Goal: Information Seeking & Learning: Learn about a topic

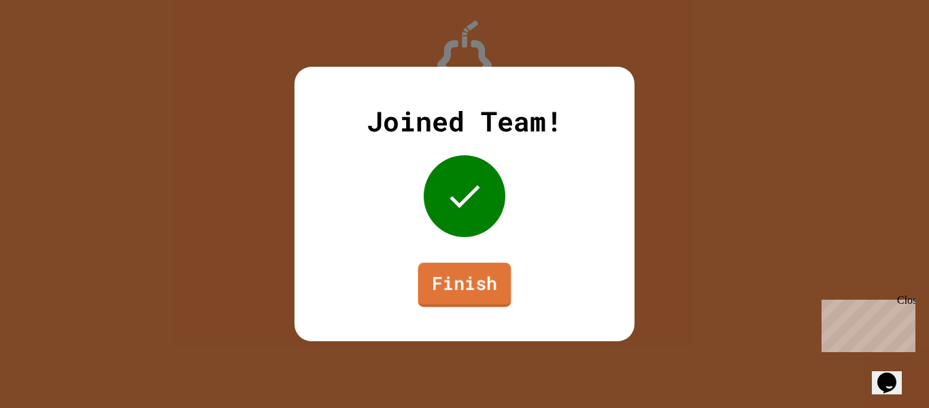
click at [467, 305] on link "Finish" at bounding box center [464, 285] width 93 height 44
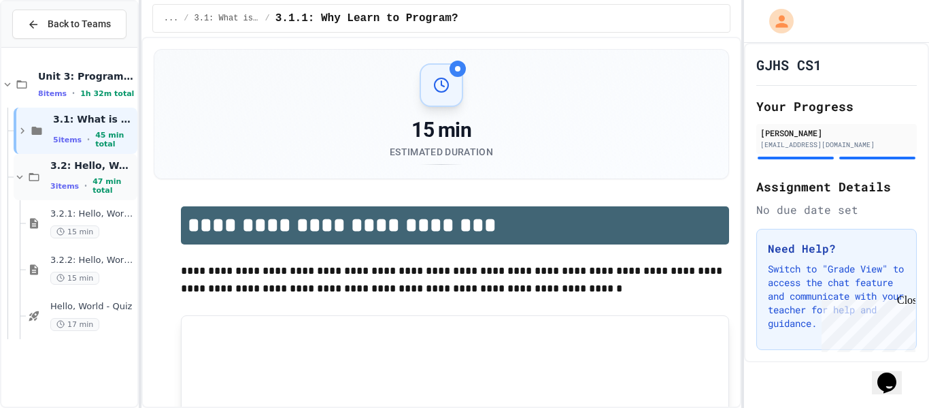
click at [65, 171] on span "3.2: Hello, World!" at bounding box center [92, 165] width 84 height 12
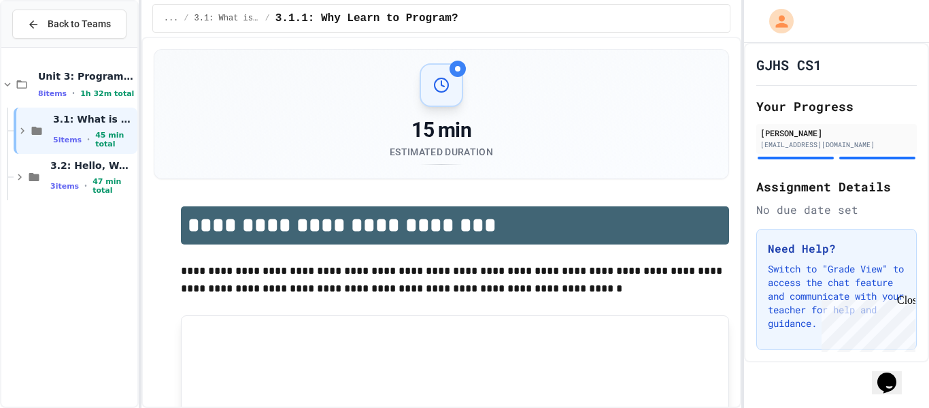
click at [65, 171] on span "3.2: Hello, World!" at bounding box center [92, 165] width 84 height 12
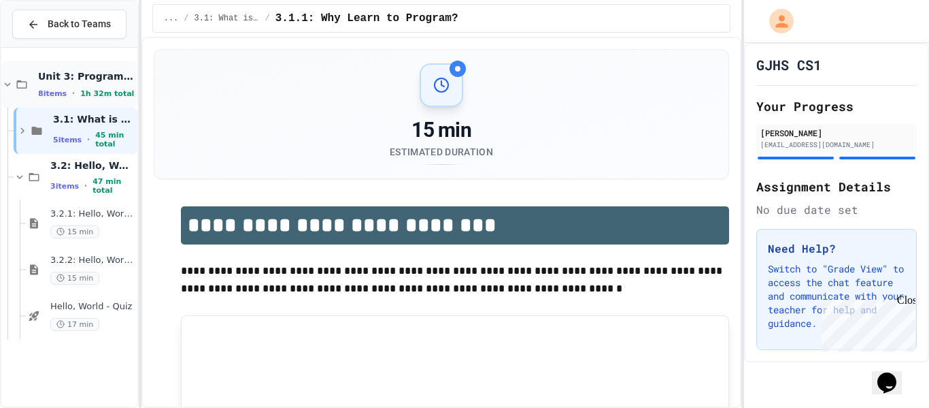
click at [90, 95] on span "1h 32m total" at bounding box center [107, 93] width 54 height 9
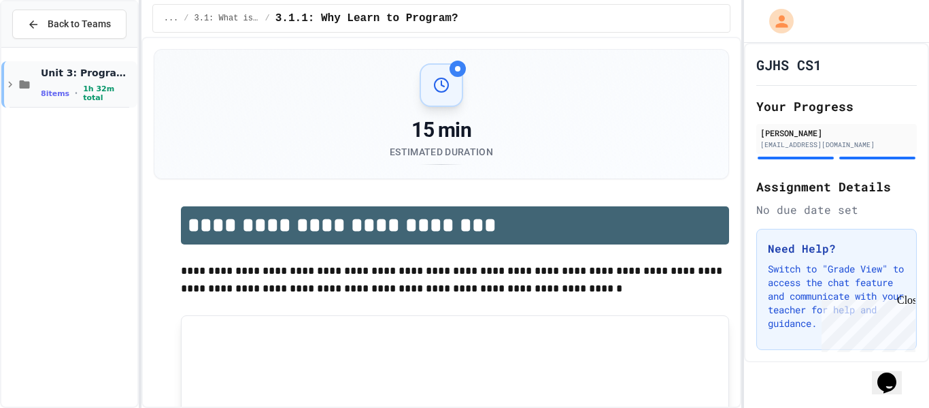
click at [88, 93] on span "1h 32m total" at bounding box center [109, 93] width 52 height 18
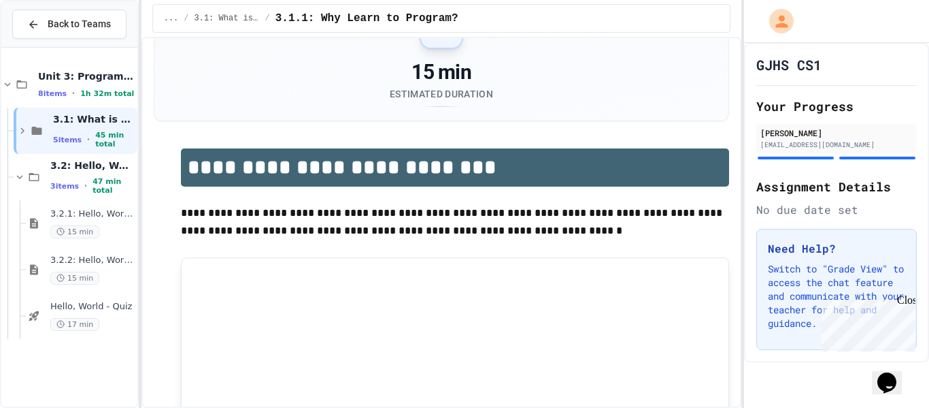
scroll to position [63, 0]
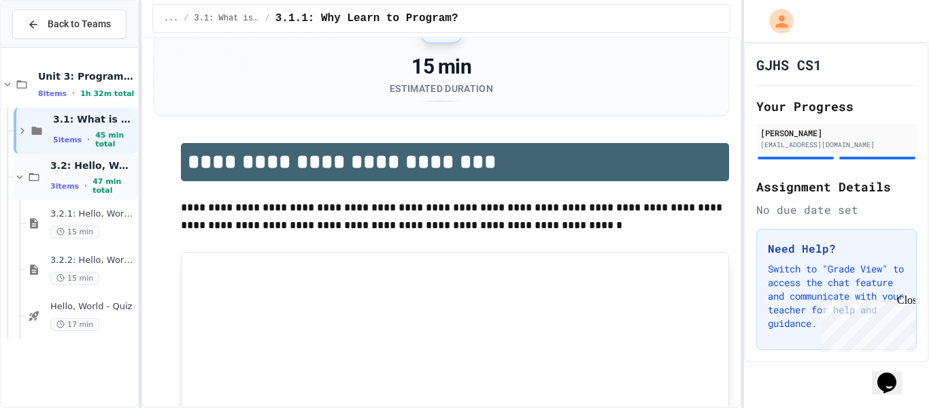
click at [79, 171] on span "3.2: Hello, World!" at bounding box center [92, 165] width 84 height 12
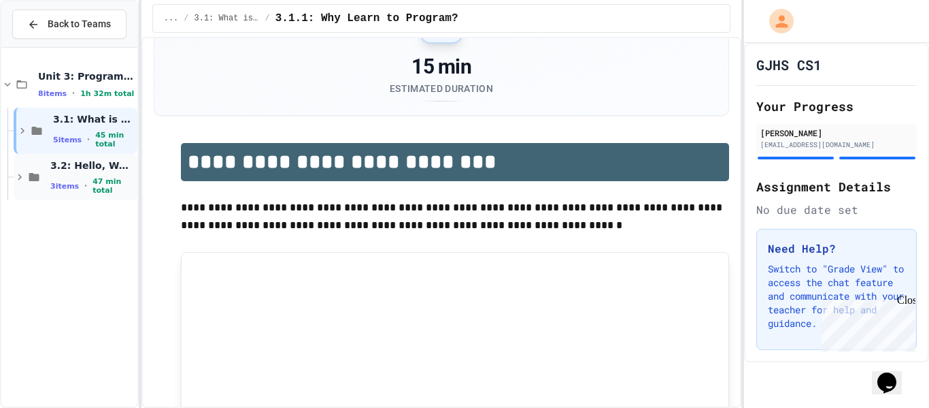
click at [78, 171] on span "3.2: Hello, World!" at bounding box center [92, 165] width 84 height 12
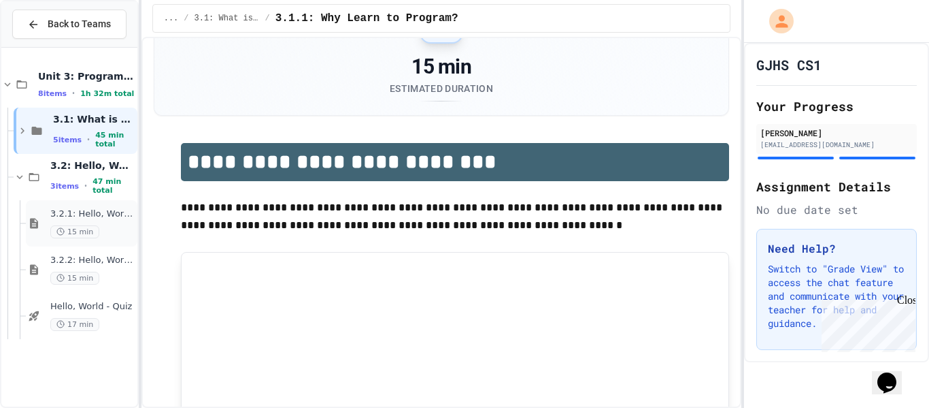
click at [81, 218] on span "3.2.1: Hello, World!" at bounding box center [92, 214] width 84 height 12
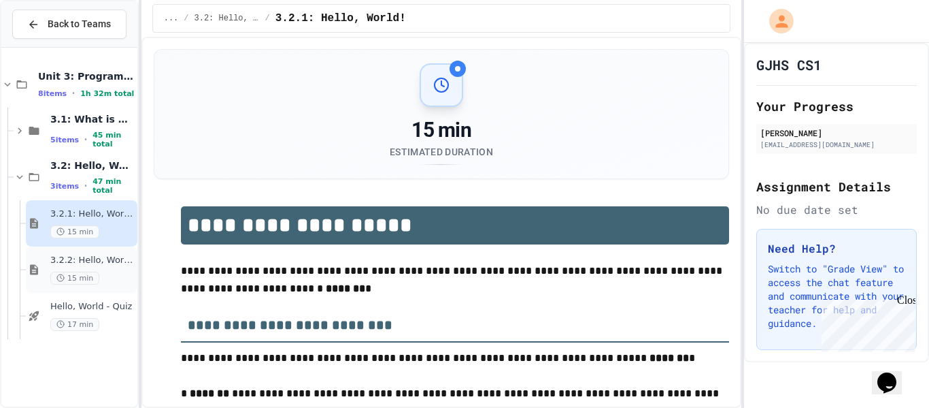
click at [93, 255] on span "3.2.2: Hello, World! - Review" at bounding box center [92, 260] width 84 height 12
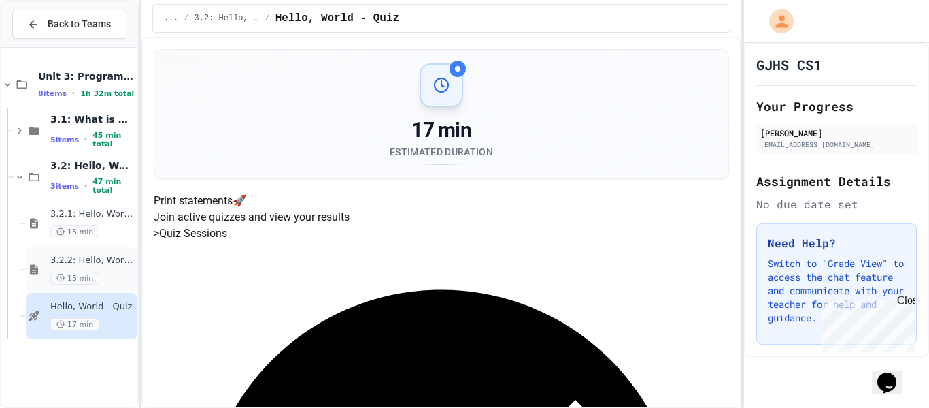
click at [110, 286] on div "3.2.2: Hello, World! - Review 15 min" at bounding box center [82, 269] width 112 height 46
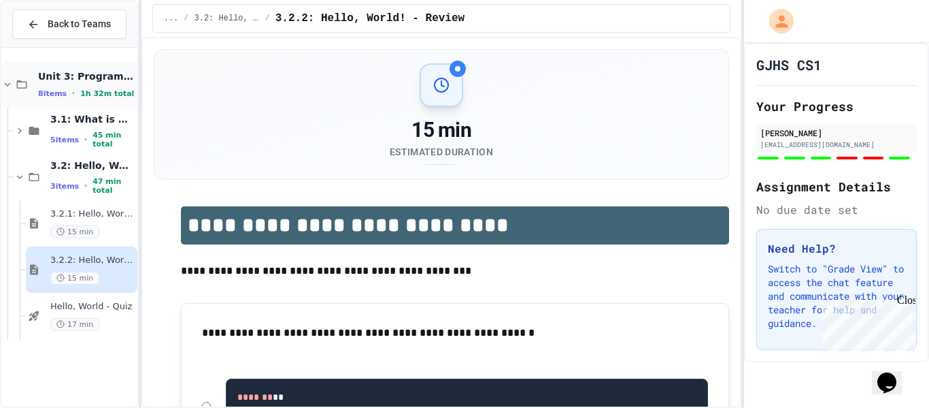
click at [43, 71] on span "Unit 3: Programming Fundamentals" at bounding box center [86, 76] width 97 height 12
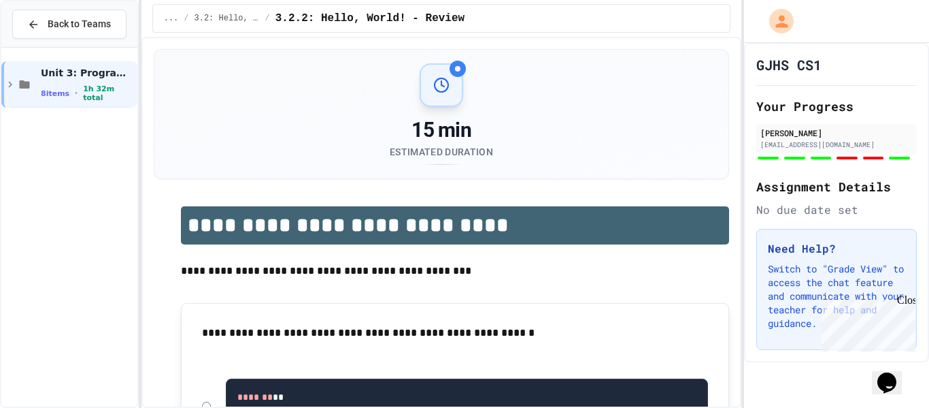
click at [43, 71] on span "Unit 3: Programming Fundamentals" at bounding box center [88, 73] width 94 height 12
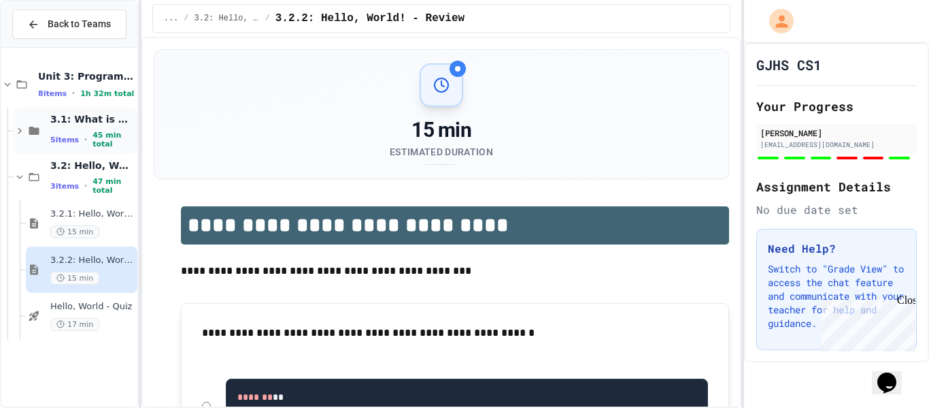
click at [14, 133] on icon at bounding box center [20, 131] width 12 height 12
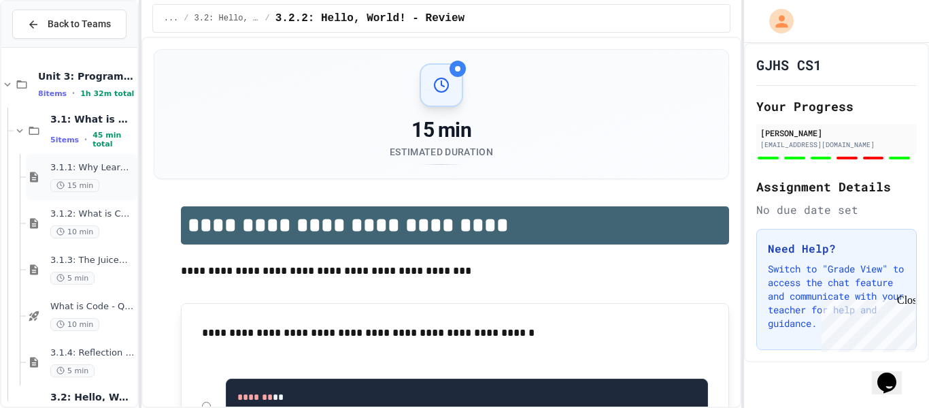
click at [56, 156] on div "3.1.1: Why Learn to Program? 15 min" at bounding box center [82, 177] width 112 height 46
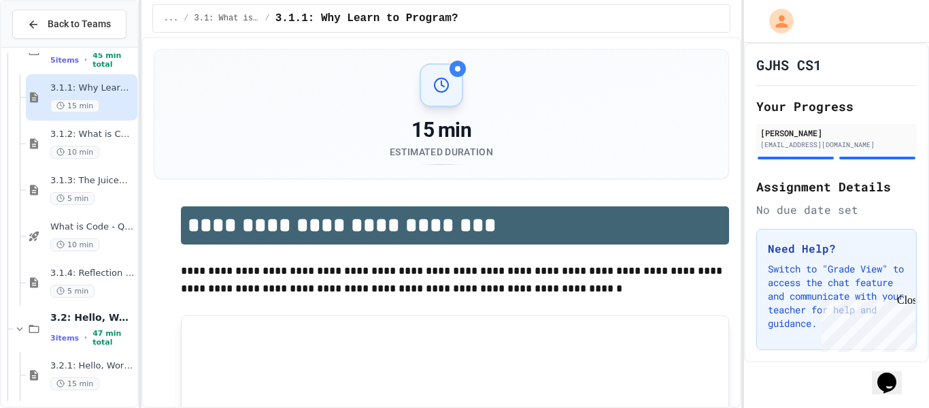
scroll to position [80, 0]
click at [103, 163] on div "3.1.2: What is Code? 10 min" at bounding box center [82, 143] width 112 height 46
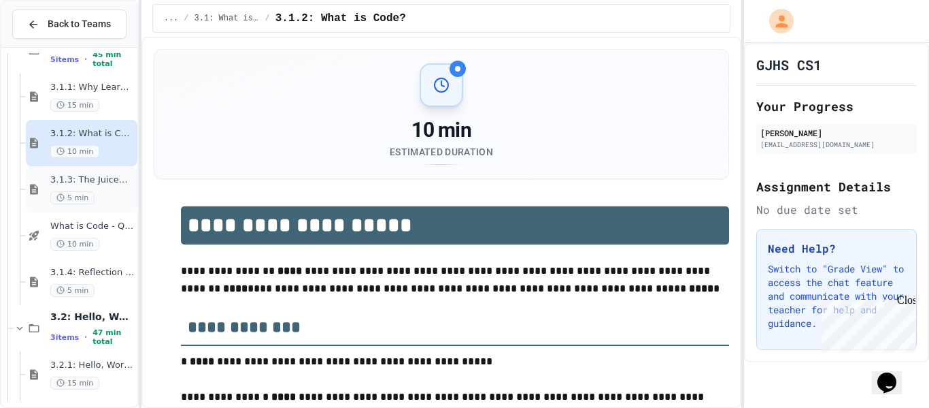
type input "*****"
click at [95, 193] on div "5 min" at bounding box center [92, 197] width 84 height 13
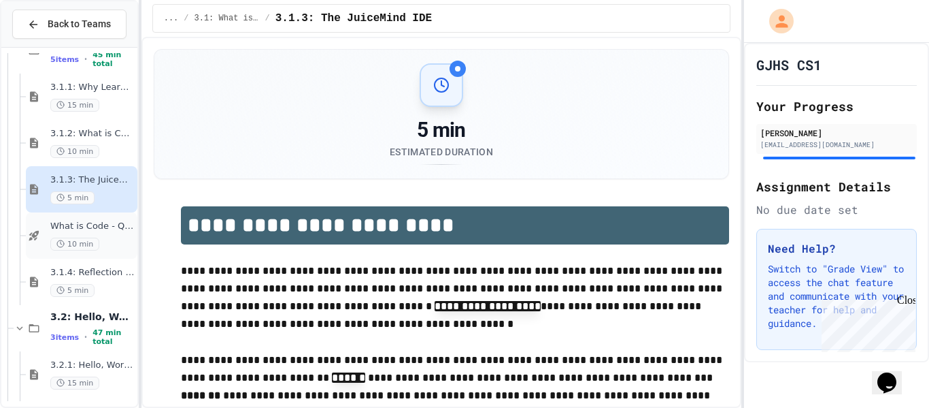
click at [104, 246] on div "10 min" at bounding box center [92, 243] width 84 height 13
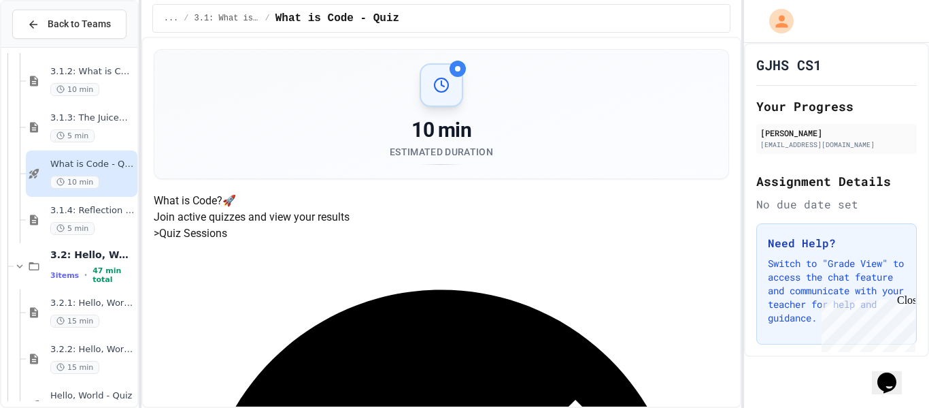
click at [104, 246] on div "3.2: Hello, World! 3 items • 47 min total" at bounding box center [76, 266] width 124 height 46
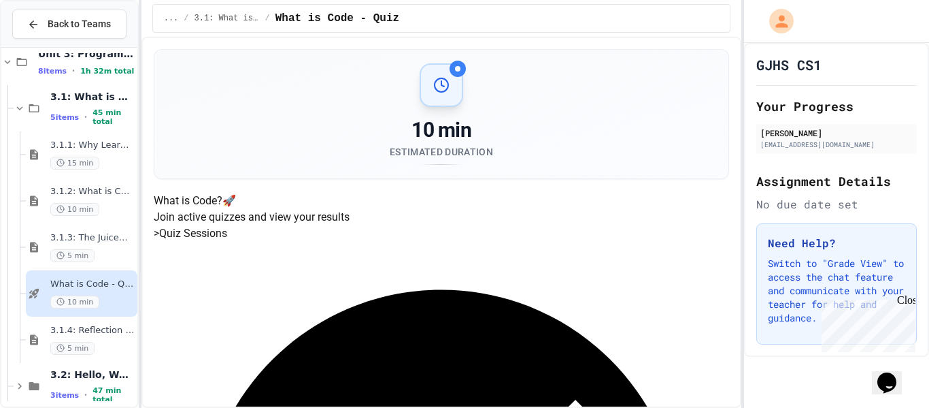
click at [104, 246] on div "3.1.3: The JuiceMind IDE 5 min" at bounding box center [92, 247] width 84 height 30
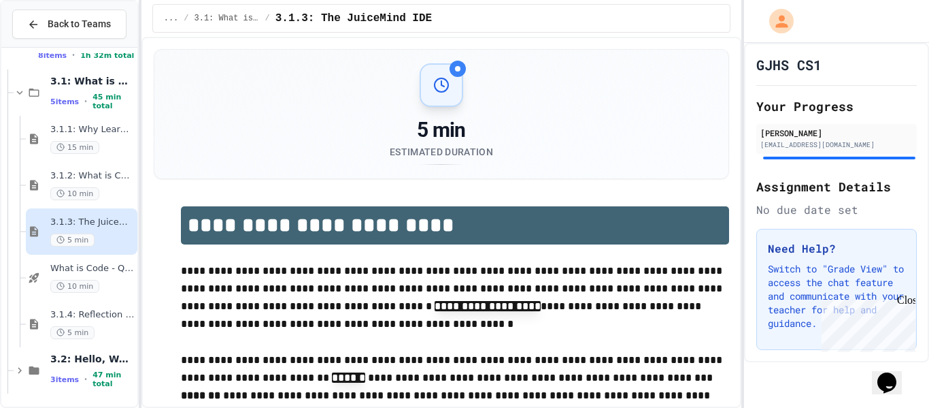
click at [104, 246] on div "5 min" at bounding box center [92, 239] width 84 height 13
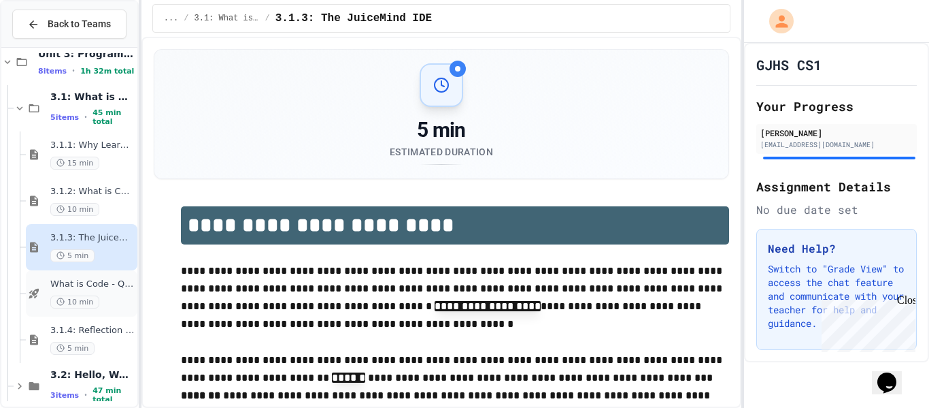
click at [109, 309] on div "What is Code - Quiz 10 min" at bounding box center [82, 293] width 112 height 46
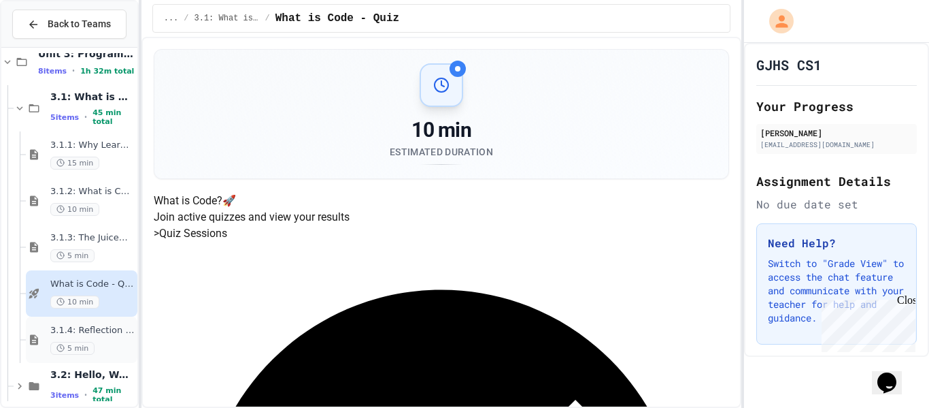
click at [111, 357] on div "3.1.4: Reflection - Evolving Technology 5 min" at bounding box center [82, 339] width 112 height 46
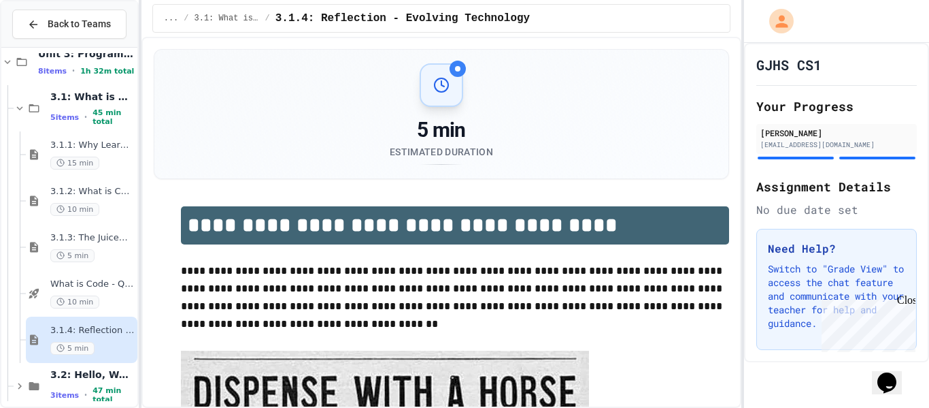
scroll to position [39, 0]
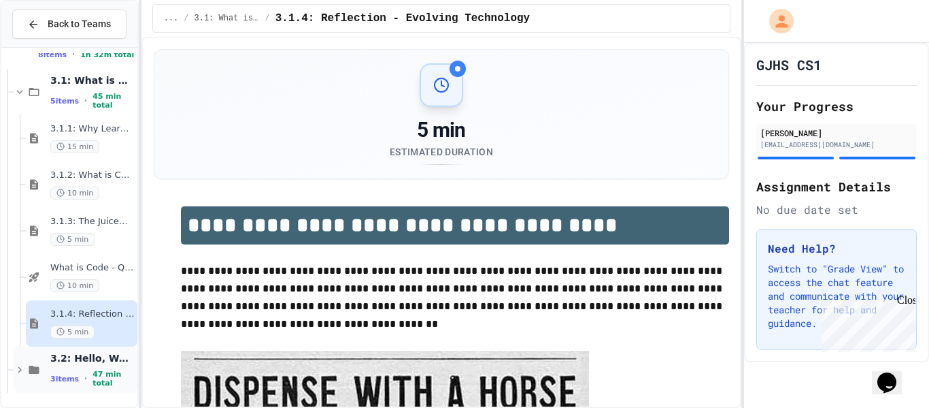
click at [110, 378] on span "47 min total" at bounding box center [114, 378] width 42 height 18
click at [85, 356] on span "3.2: Hello, World!" at bounding box center [92, 358] width 84 height 12
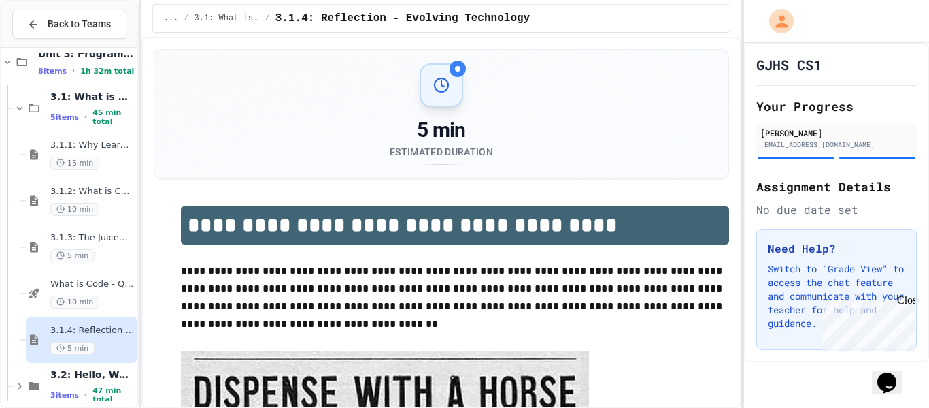
scroll to position [0, 0]
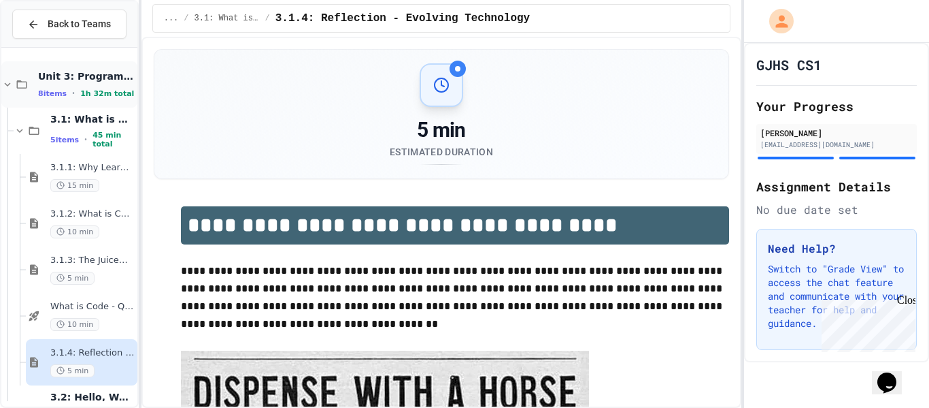
click at [96, 77] on span "Unit 3: Programming Fundamentals" at bounding box center [86, 76] width 97 height 12
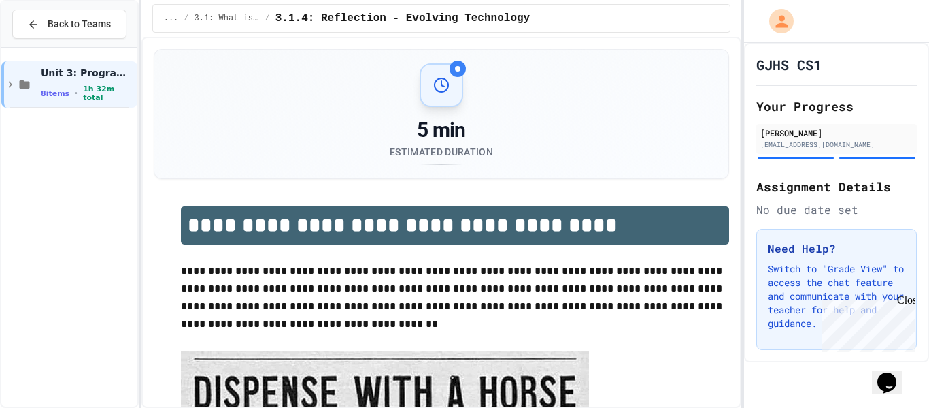
click at [96, 77] on span "Unit 3: Programming Fundamentals" at bounding box center [88, 73] width 94 height 12
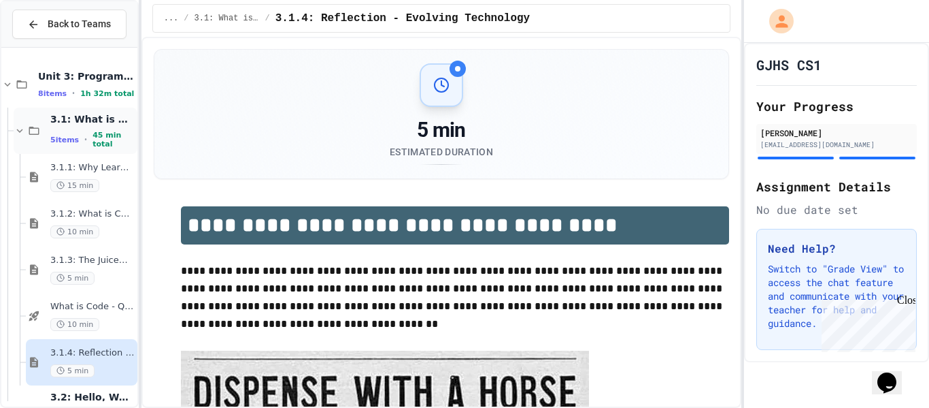
click at [88, 110] on div "3.1: What is Code? 5 items • 45 min total" at bounding box center [76, 131] width 124 height 46
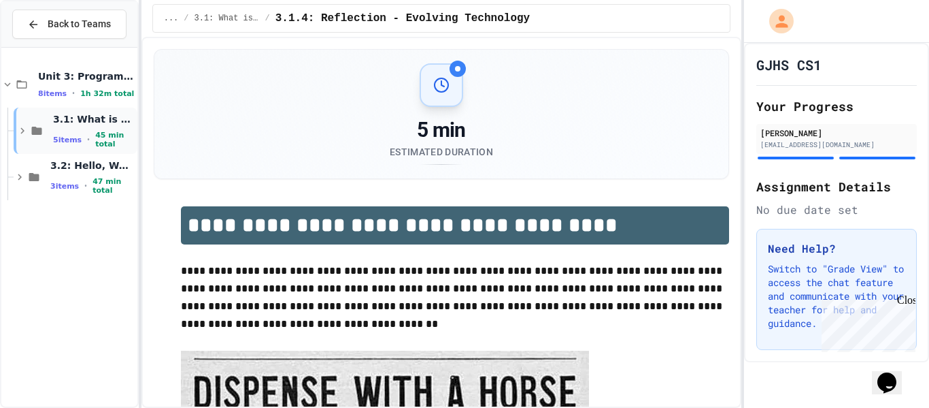
click at [88, 115] on span "3.1: What is Code?" at bounding box center [94, 119] width 82 height 12
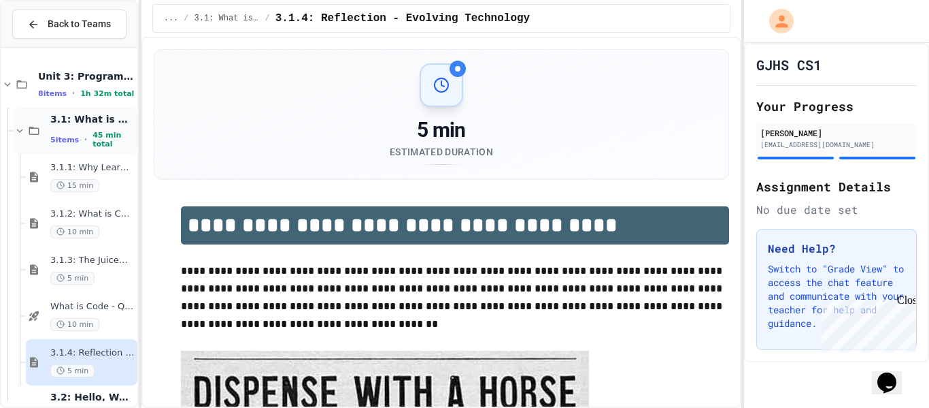
click at [92, 148] on div "3.1: What is Code? 5 items • 45 min total" at bounding box center [76, 131] width 124 height 46
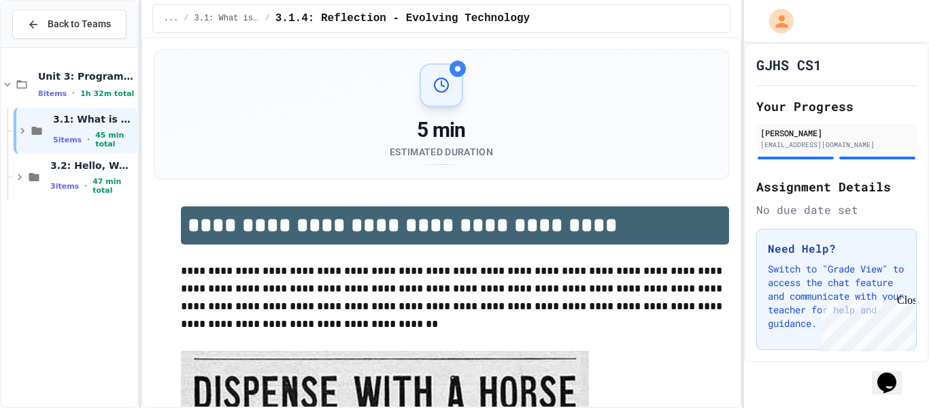
click at [95, 148] on span "45 min total" at bounding box center [114, 140] width 39 height 18
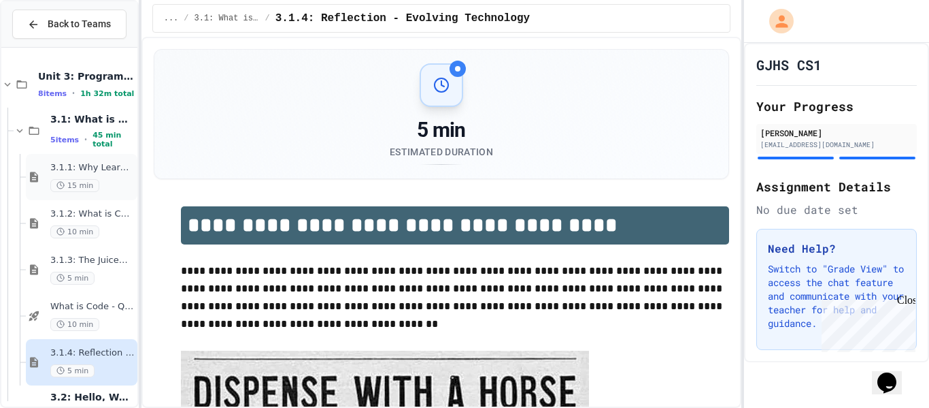
click at [91, 188] on span "15 min" at bounding box center [74, 185] width 49 height 13
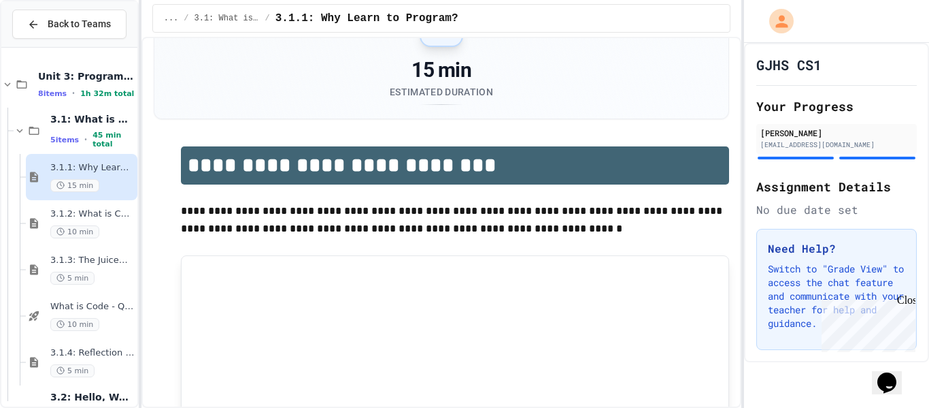
scroll to position [62, 0]
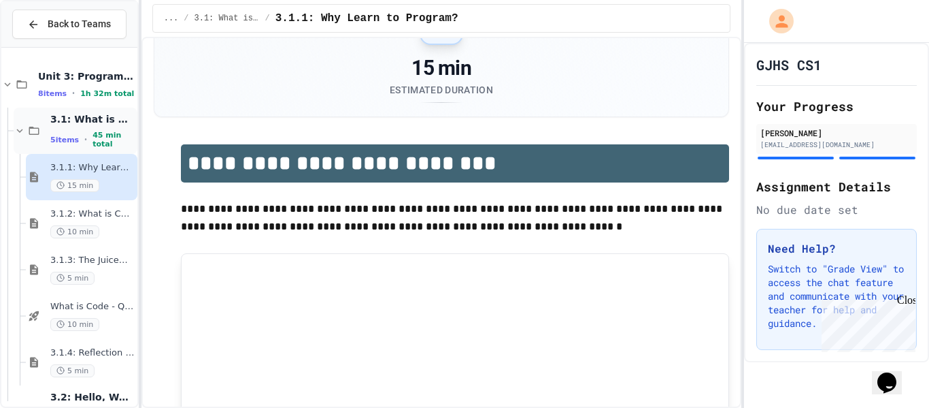
click at [103, 140] on span "45 min total" at bounding box center [114, 140] width 42 height 18
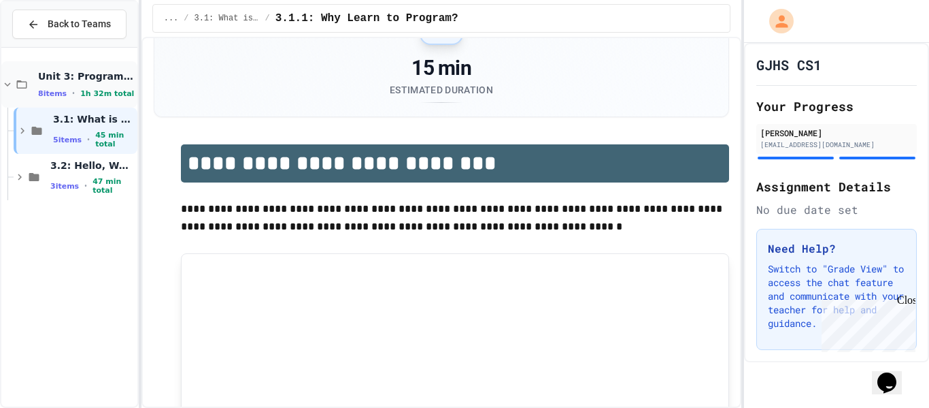
click at [81, 84] on div "Unit 3: Programming Fundamentals 8 items • 1h 32m total" at bounding box center [86, 84] width 97 height 29
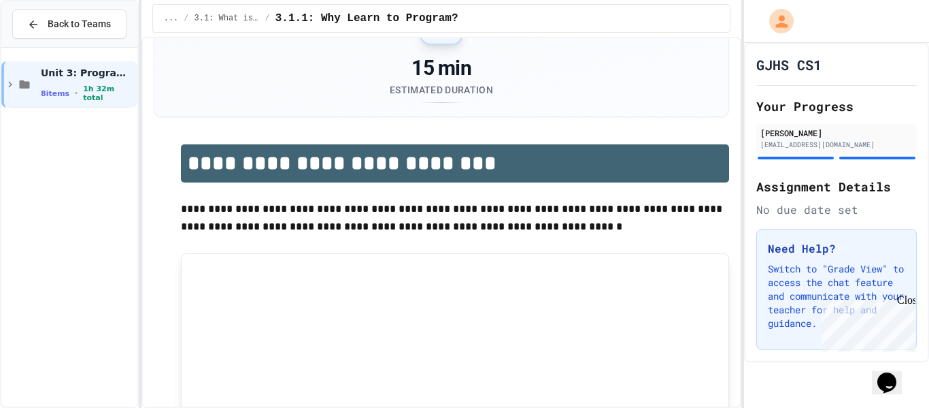
click at [81, 84] on div "Unit 3: Programming Fundamentals 8 items • 1h 32m total" at bounding box center [88, 85] width 94 height 36
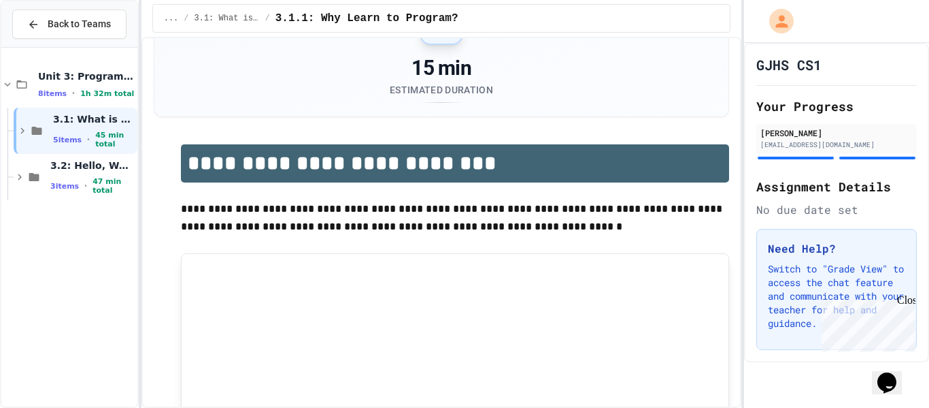
click at [81, 84] on div "Unit 3: Programming Fundamentals 8 items • 1h 32m total" at bounding box center [86, 84] width 97 height 29
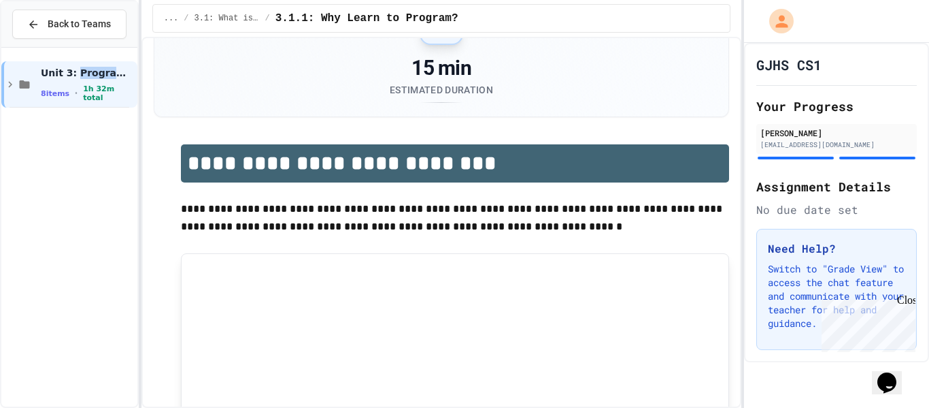
click at [81, 84] on div "Unit 3: Programming Fundamentals 8 items • 1h 32m total" at bounding box center [88, 85] width 94 height 36
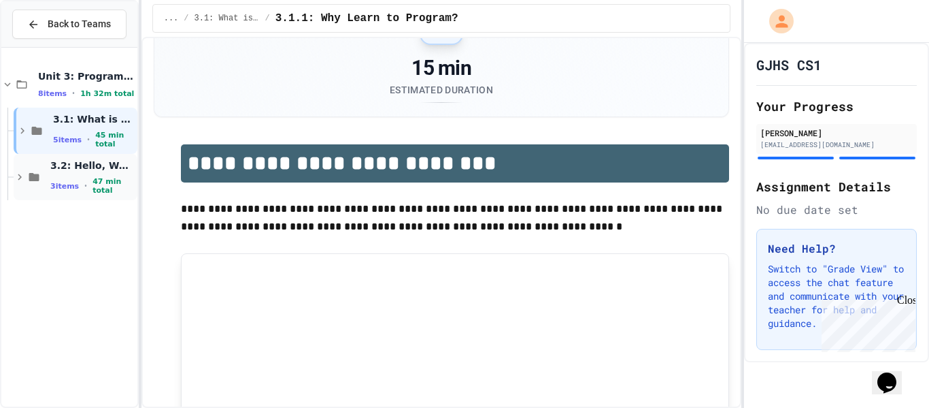
click at [73, 190] on span "3 items" at bounding box center [64, 186] width 29 height 9
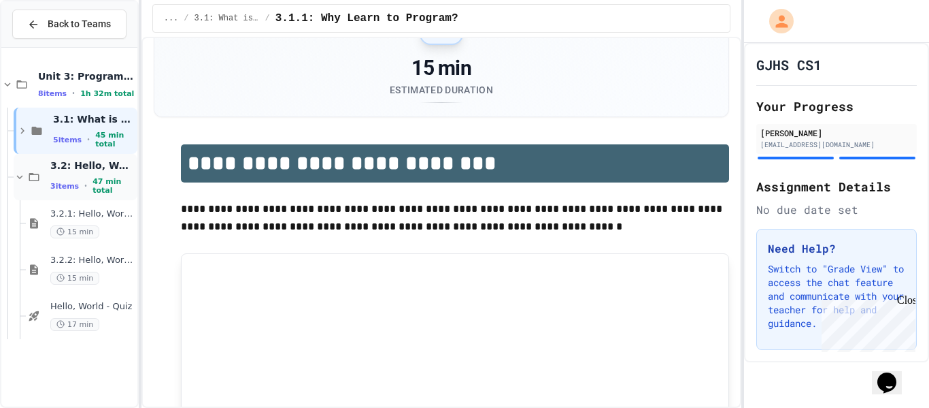
click at [65, 191] on div "3 items • 47 min total" at bounding box center [92, 186] width 84 height 18
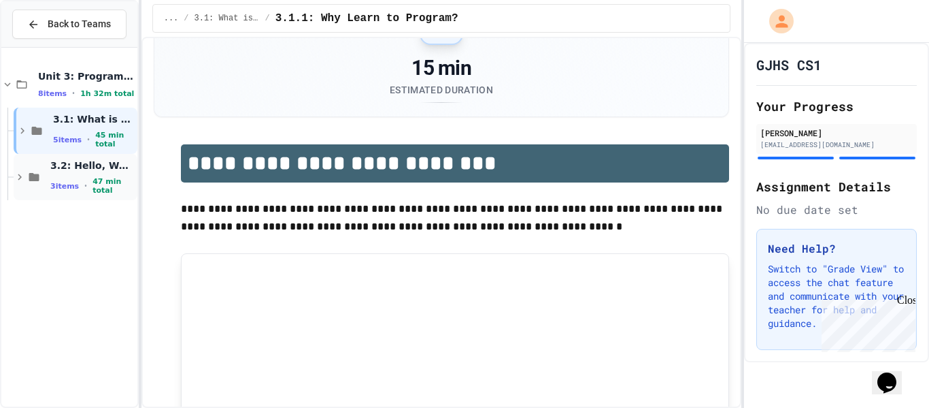
click at [64, 191] on div "3.2: Hello, World! 3 items • 47 min total" at bounding box center [76, 177] width 124 height 46
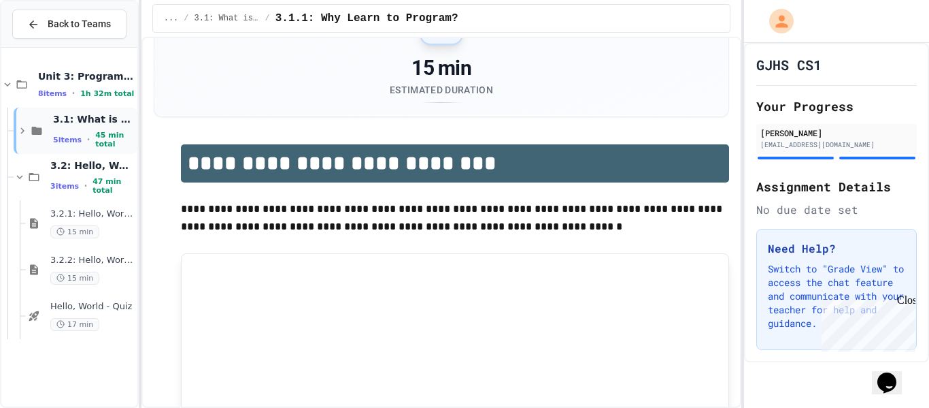
click at [69, 144] on span "5 items" at bounding box center [67, 139] width 29 height 9
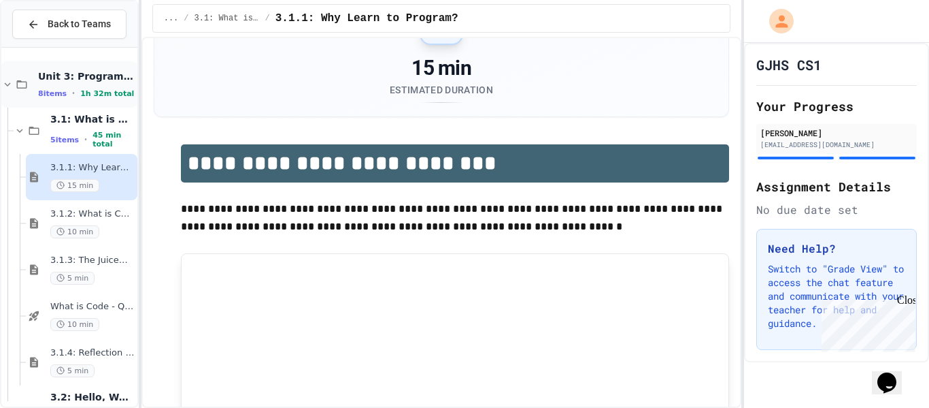
click at [54, 99] on div "Unit 3: Programming Fundamentals 8 items • 1h 32m total" at bounding box center [69, 84] width 136 height 46
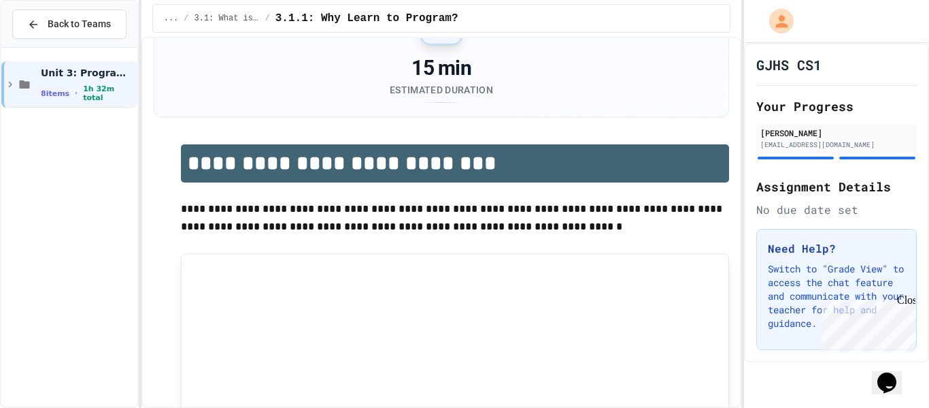
click at [54, 99] on div "Unit 3: Programming Fundamentals 8 items • 1h 32m total" at bounding box center [69, 84] width 136 height 46
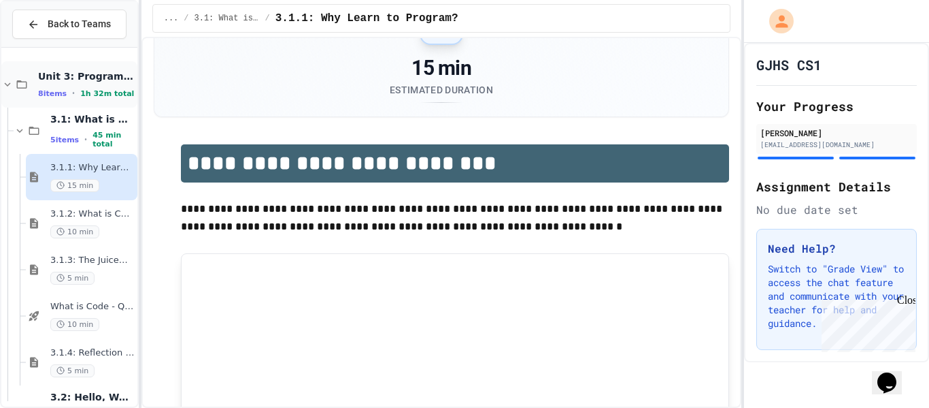
click at [47, 86] on div "Unit 3: Programming Fundamentals 8 items • 1h 32m total" at bounding box center [86, 84] width 97 height 29
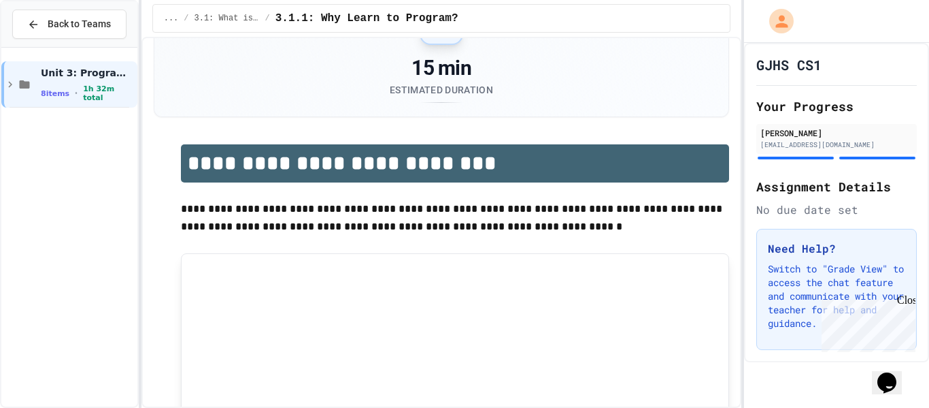
click at [47, 86] on div "Unit 3: Programming Fundamentals 8 items • 1h 32m total" at bounding box center [88, 85] width 94 height 36
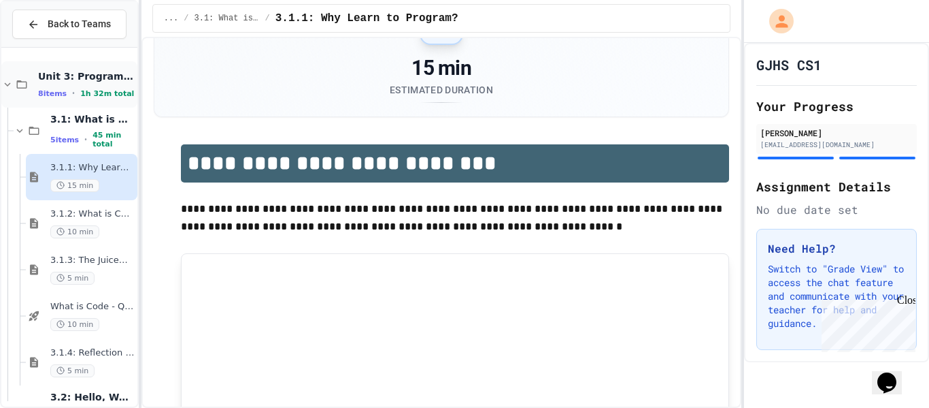
click at [96, 82] on span "Unit 3: Programming Fundamentals" at bounding box center [86, 76] width 97 height 12
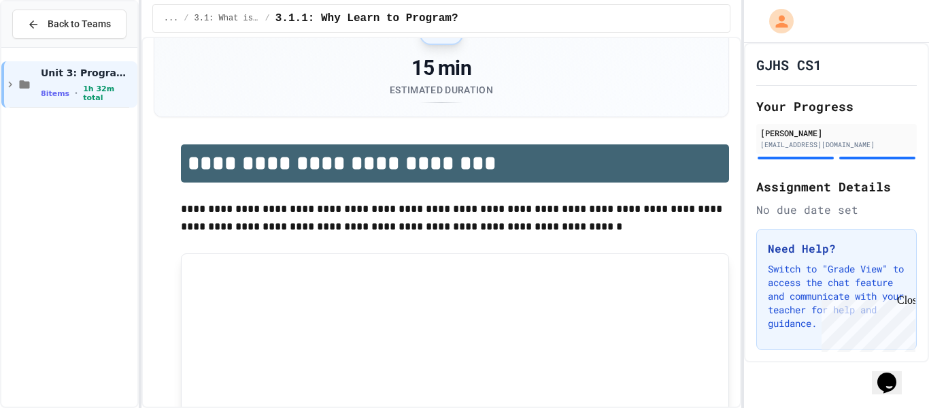
click at [96, 79] on span "Unit 3: Programming Fundamentals" at bounding box center [88, 73] width 94 height 12
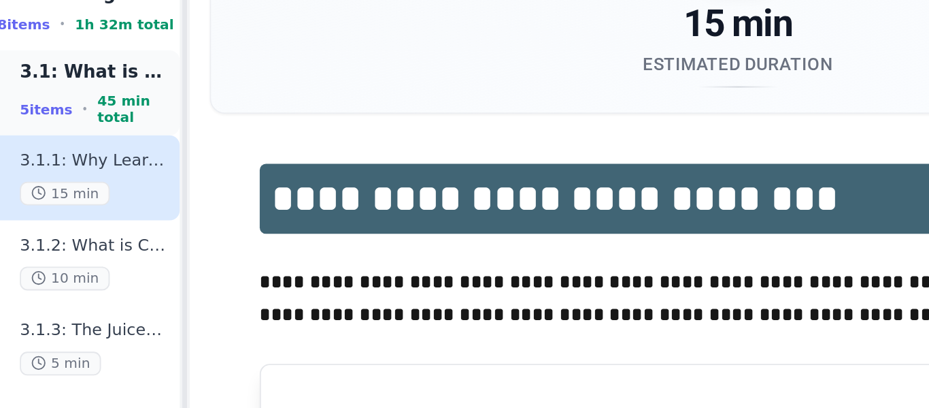
scroll to position [0, 0]
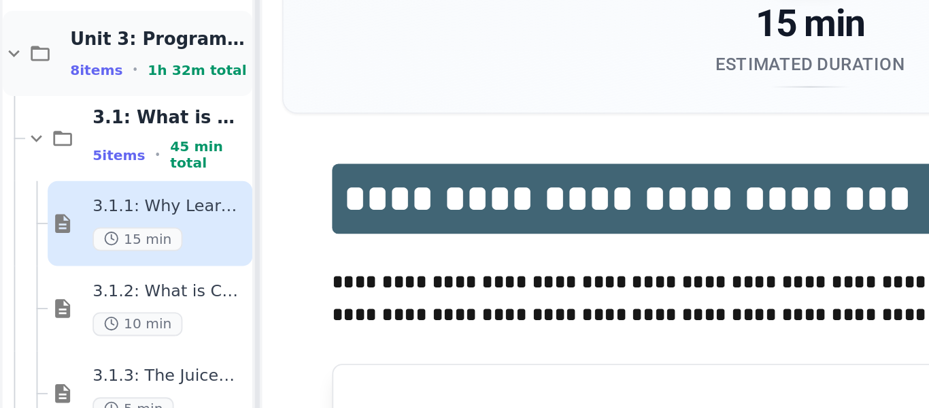
click at [70, 102] on div "Unit 3: Programming Fundamentals 8 items • 1h 32m total" at bounding box center [69, 84] width 136 height 46
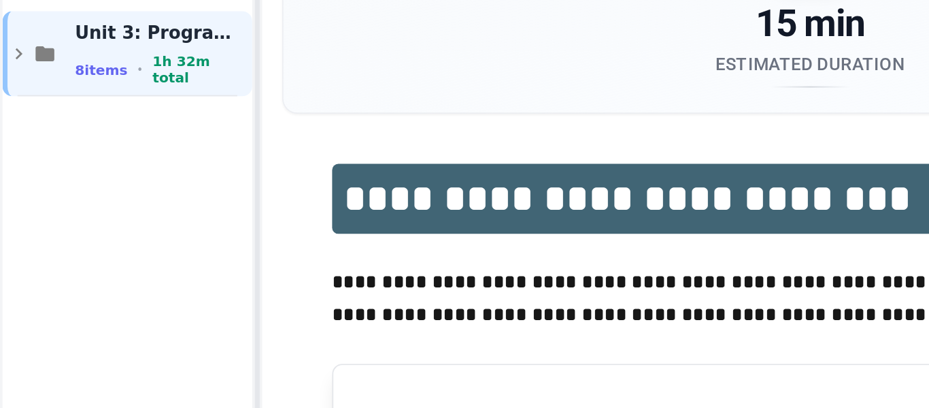
click at [70, 102] on div "Unit 3: Programming Fundamentals 8 items • 1h 32m total" at bounding box center [69, 84] width 136 height 46
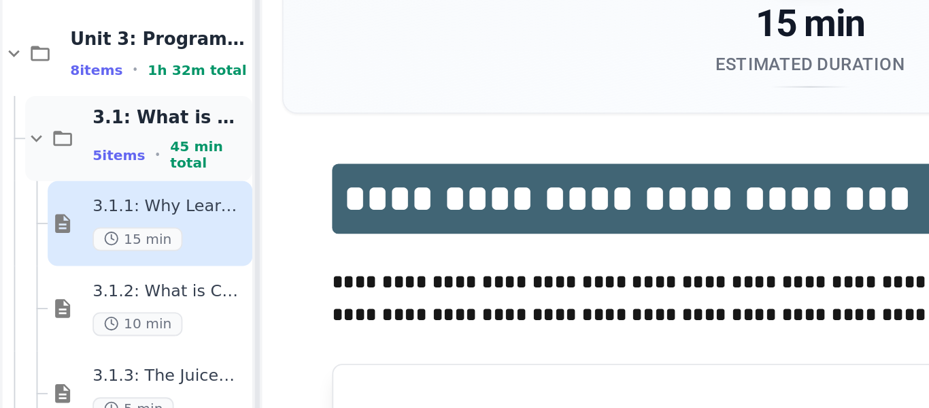
click at [71, 124] on span "3.1: What is Code?" at bounding box center [92, 119] width 84 height 12
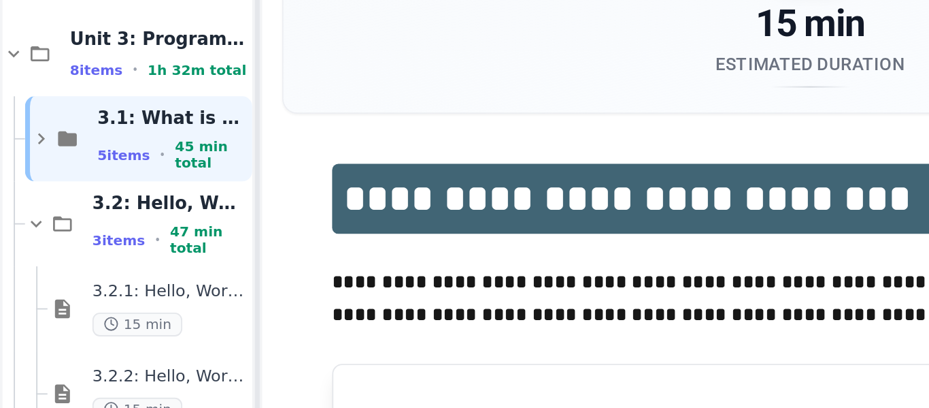
click at [71, 124] on span "3.1: What is Code?" at bounding box center [94, 119] width 82 height 12
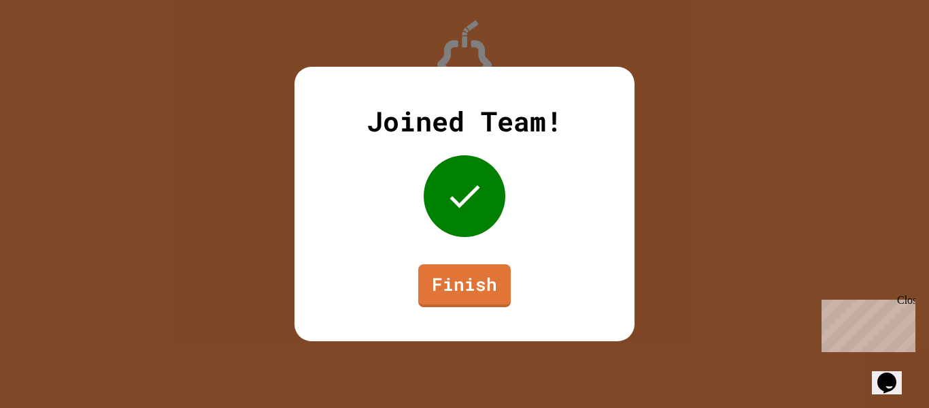
click at [551, 212] on div "Joined Team! Finish" at bounding box center [465, 204] width 340 height 274
click at [477, 280] on link "Finish" at bounding box center [464, 285] width 93 height 44
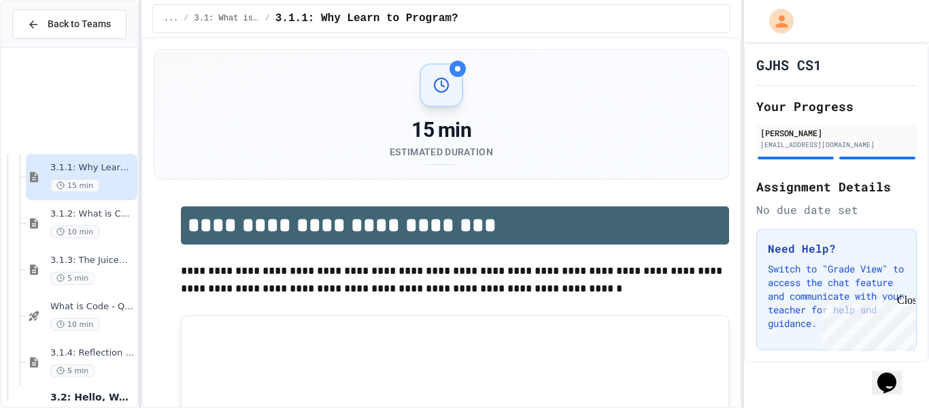
scroll to position [178, 0]
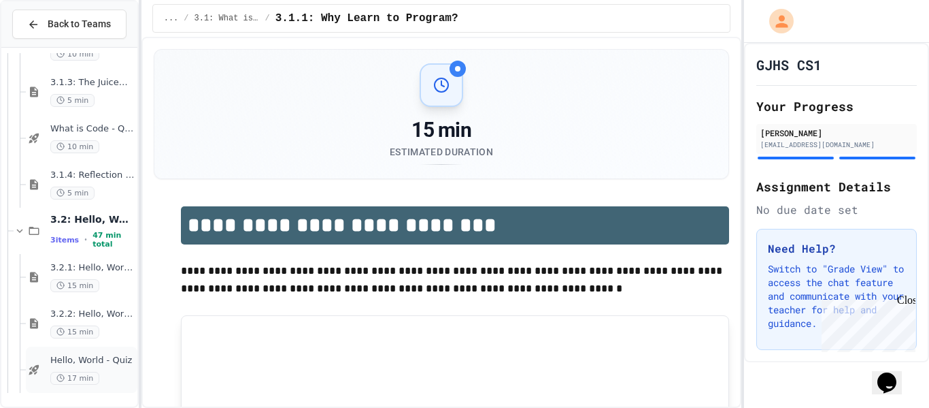
click at [109, 362] on span "Hello, World - Quiz" at bounding box center [92, 361] width 84 height 12
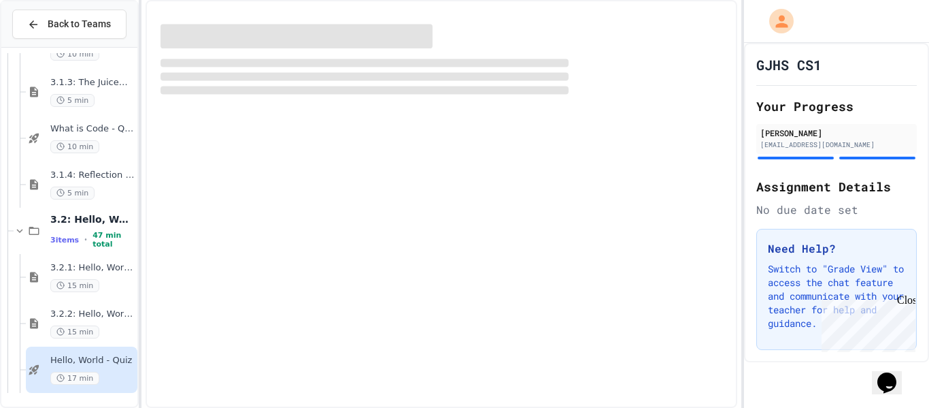
scroll to position [161, 0]
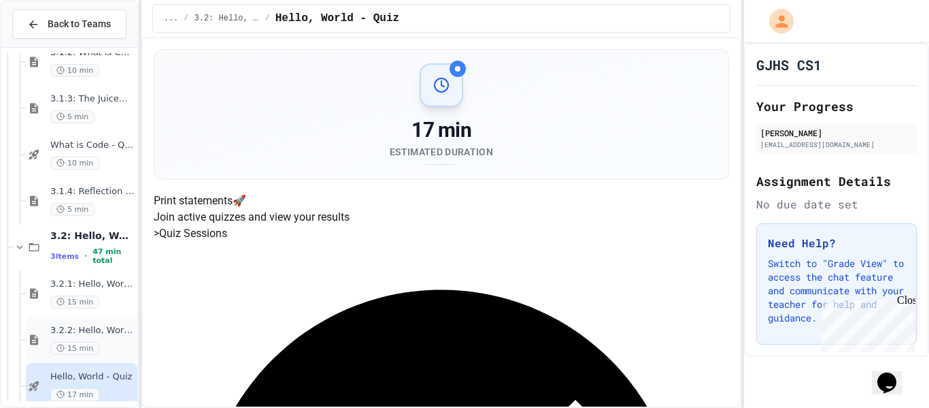
click at [97, 328] on span "3.2.2: Hello, World! - Review" at bounding box center [92, 331] width 84 height 12
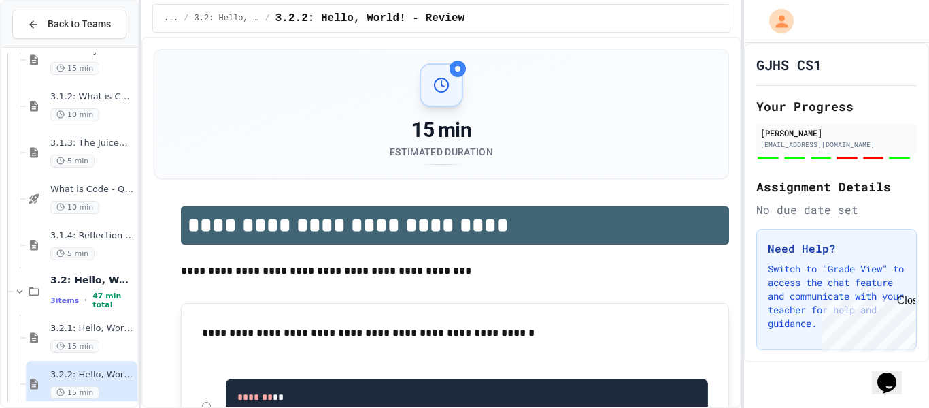
scroll to position [112, 0]
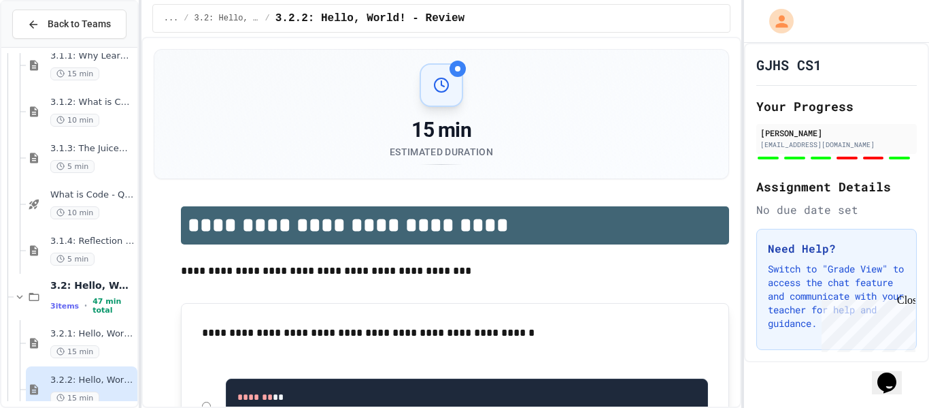
click at [89, 323] on div at bounding box center [69, 195] width 136 height 509
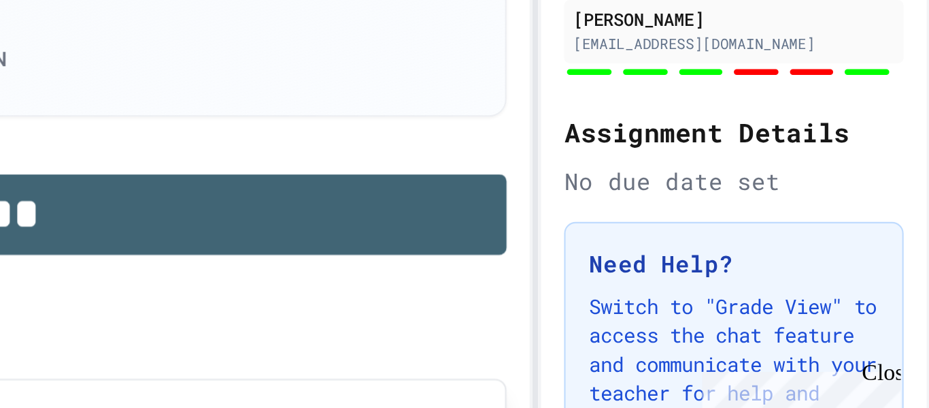
scroll to position [0, 0]
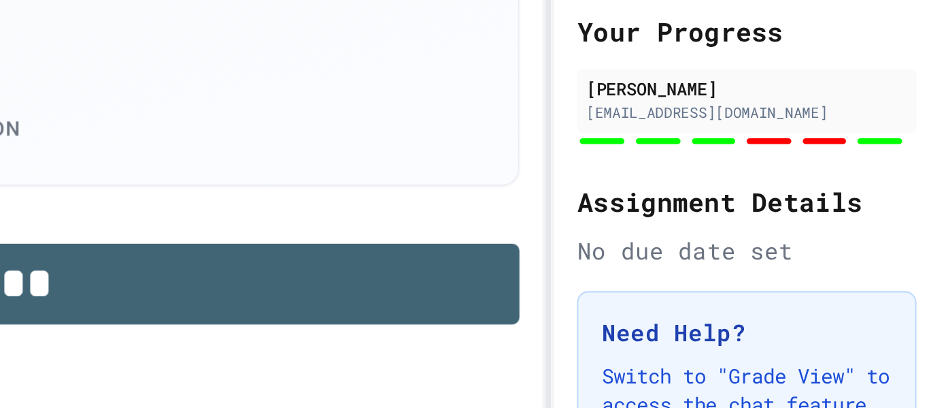
click at [857, 160] on div at bounding box center [837, 157] width 161 height 5
click at [842, 154] on div "[PERSON_NAME] [EMAIL_ADDRESS][DOMAIN_NAME]" at bounding box center [837, 142] width 161 height 37
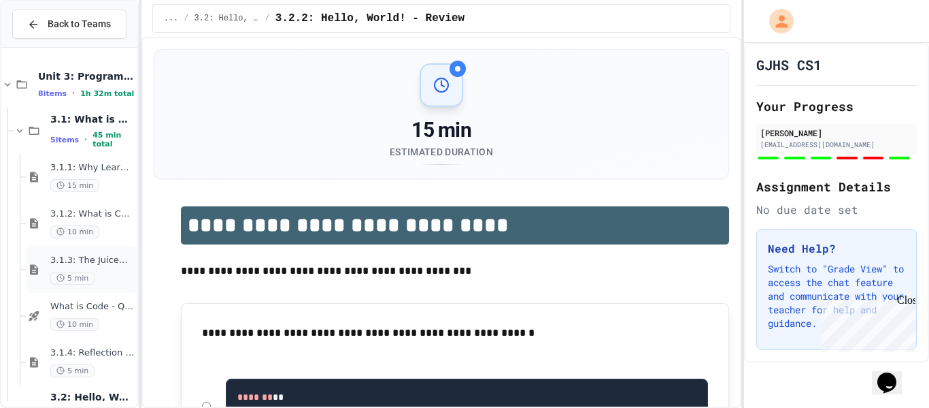
click at [61, 140] on span "5 items" at bounding box center [64, 139] width 29 height 9
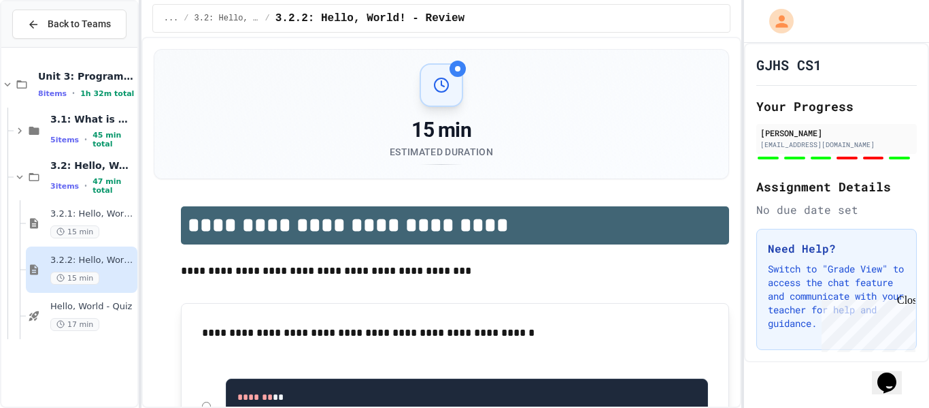
click at [61, 140] on span "5 items" at bounding box center [64, 139] width 29 height 9
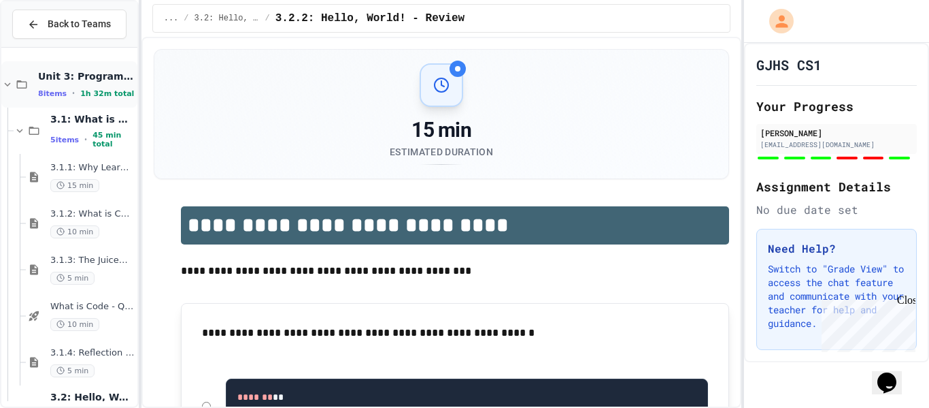
click at [81, 89] on span "1h 32m total" at bounding box center [107, 93] width 54 height 9
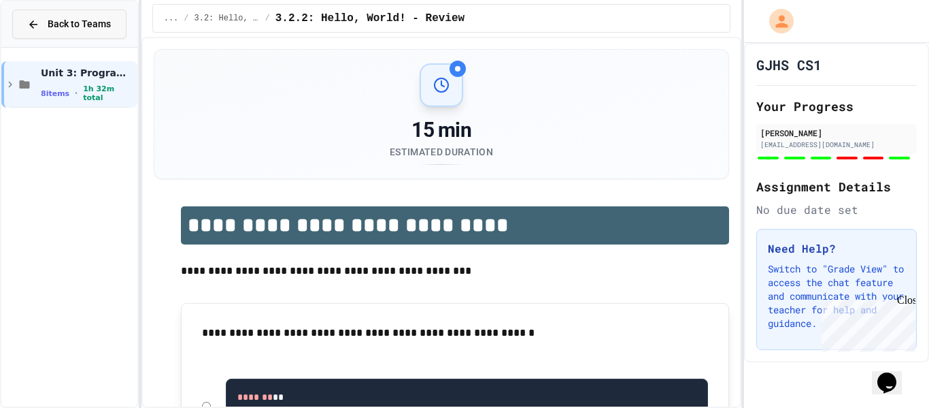
click at [48, 33] on button "Back to Teams" at bounding box center [69, 24] width 114 height 29
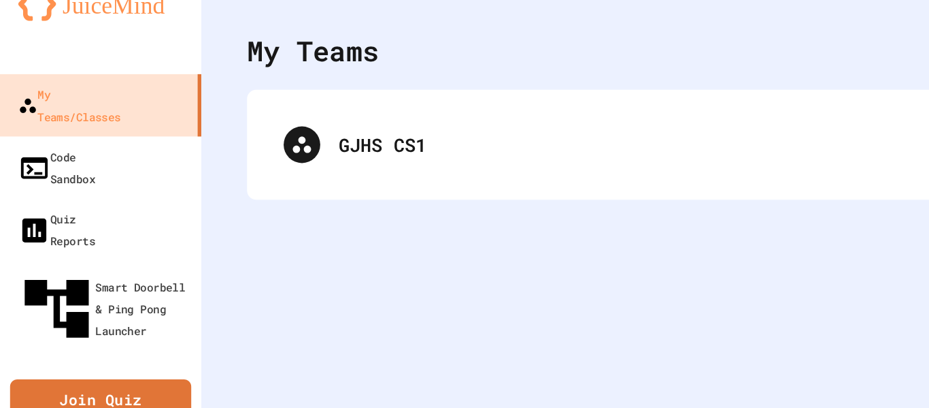
click at [184, 167] on div "GJHS CS1" at bounding box center [540, 141] width 712 height 82
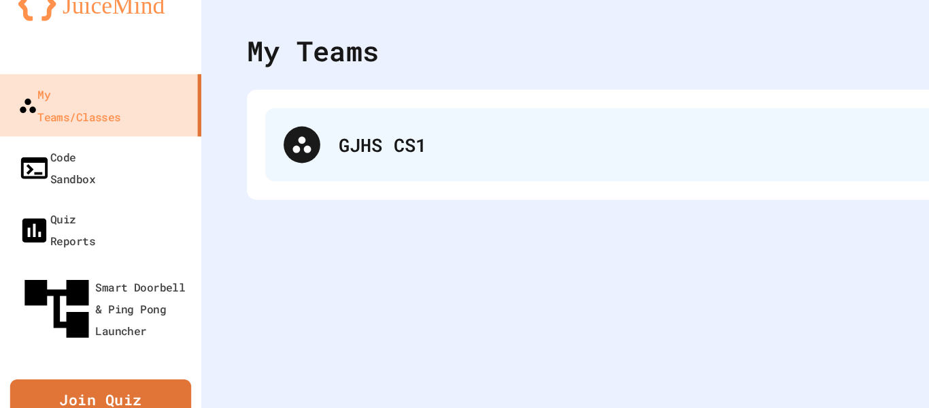
click at [277, 142] on div "GJHS CS1" at bounding box center [560, 141] width 616 height 20
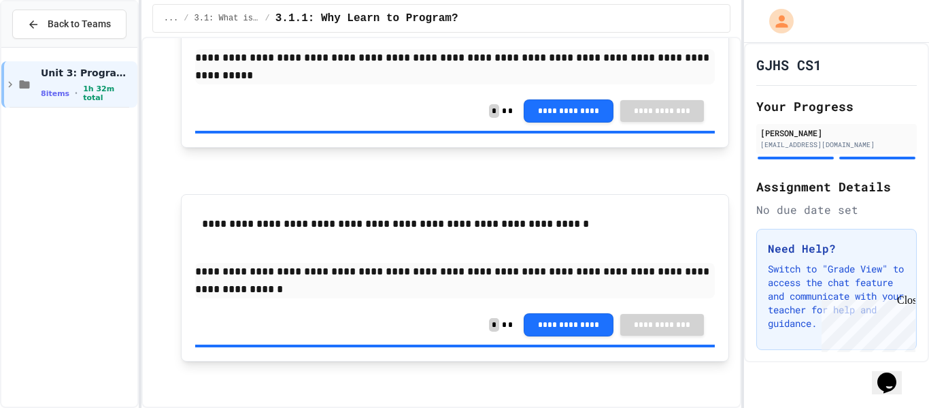
scroll to position [788, 0]
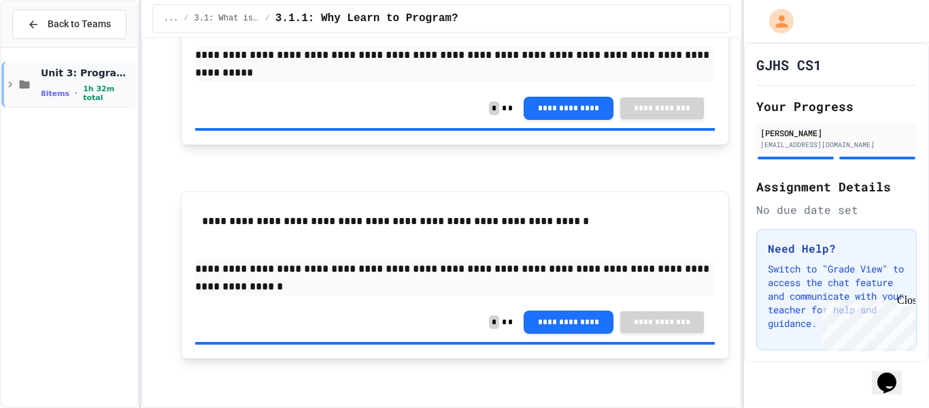
click at [118, 73] on span "Unit 3: Programming Fundamentals" at bounding box center [88, 73] width 94 height 12
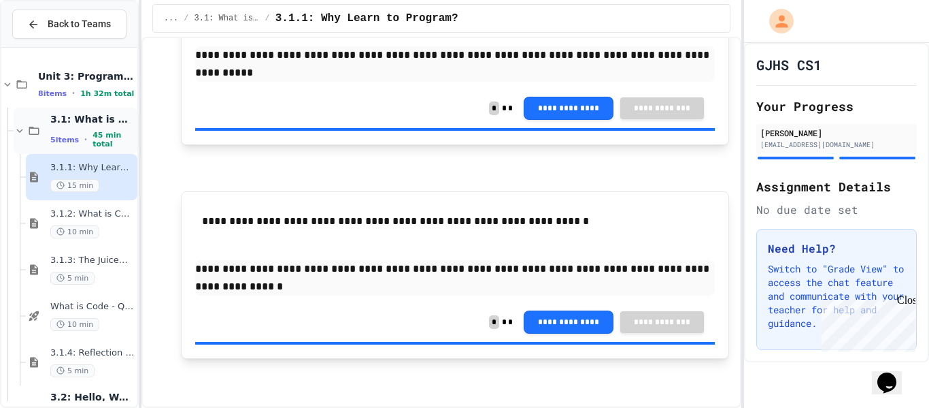
click at [84, 142] on span "•" at bounding box center [85, 139] width 3 height 11
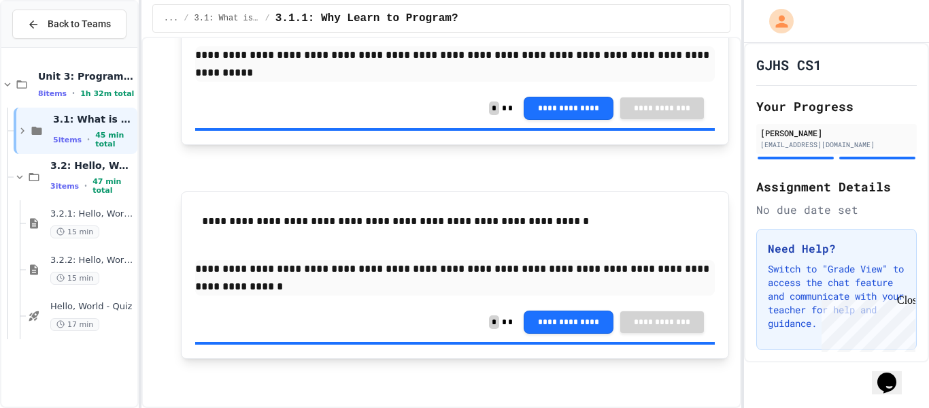
click at [82, 142] on div "5 items • 45 min total" at bounding box center [94, 140] width 82 height 18
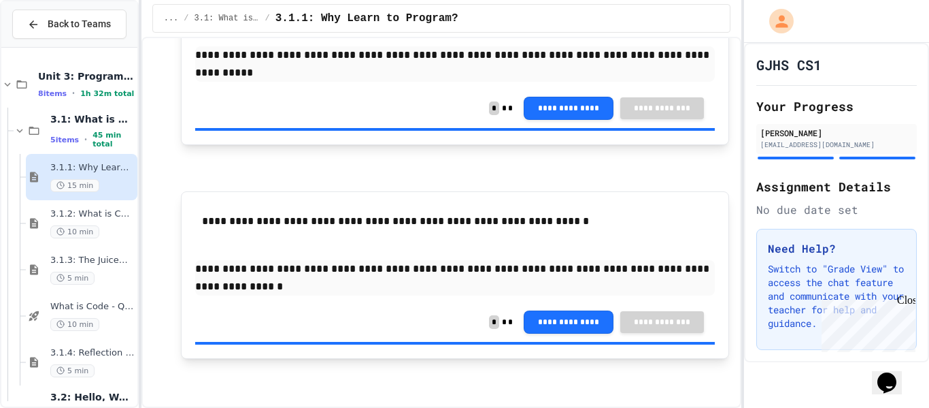
click at [85, 178] on div "3.1.1: Why Learn to Program? 15 min" at bounding box center [92, 177] width 84 height 30
click at [96, 179] on div "15 min" at bounding box center [92, 185] width 84 height 13
click at [94, 215] on span "3.1.2: What is Code?" at bounding box center [92, 214] width 84 height 12
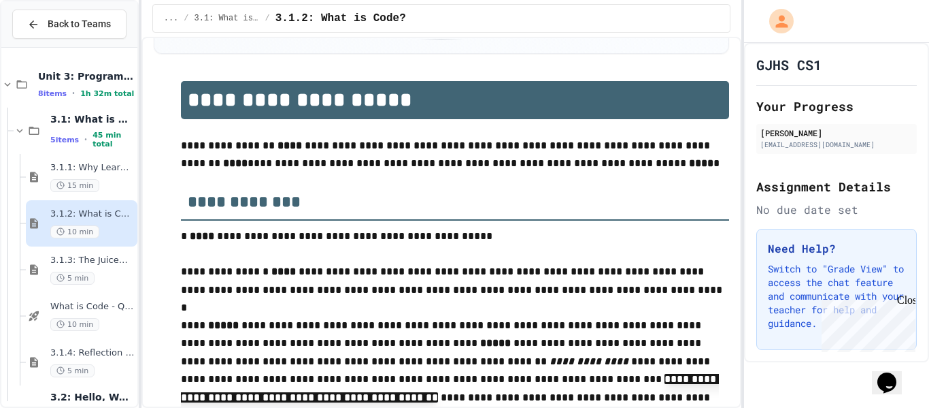
type input "*****"
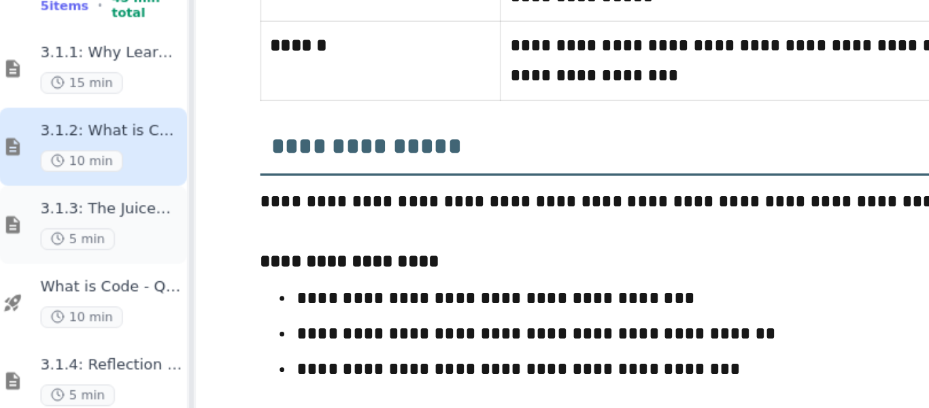
click at [108, 276] on div "5 min" at bounding box center [92, 277] width 84 height 13
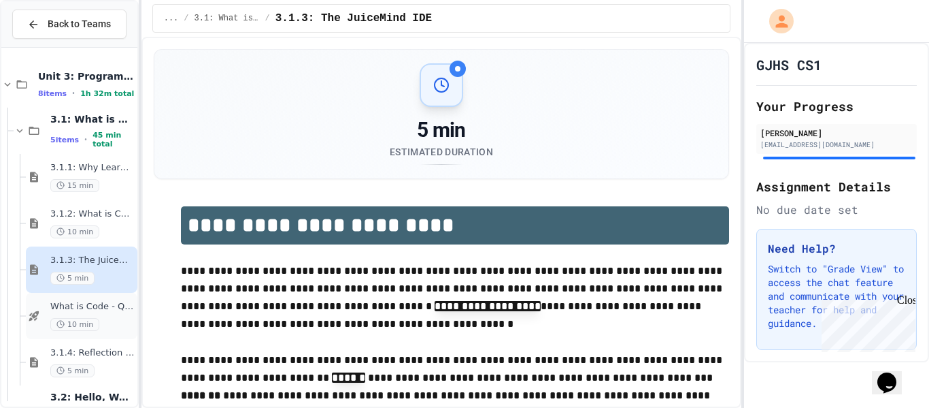
click at [96, 321] on span "10 min" at bounding box center [74, 324] width 49 height 13
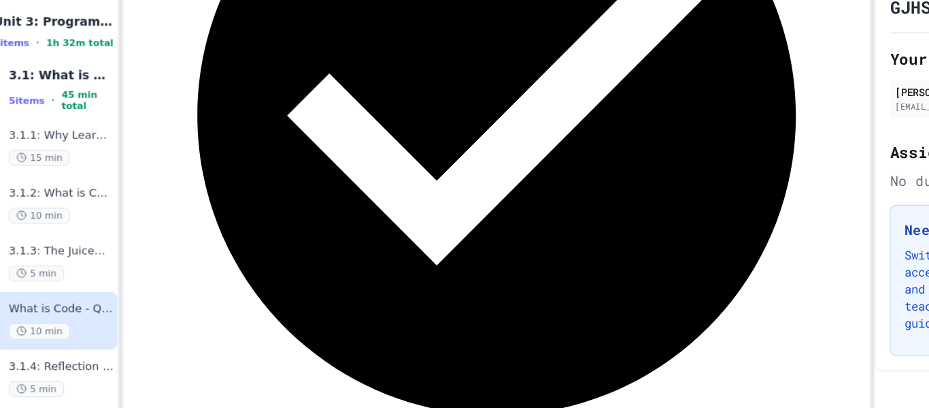
scroll to position [402, 0]
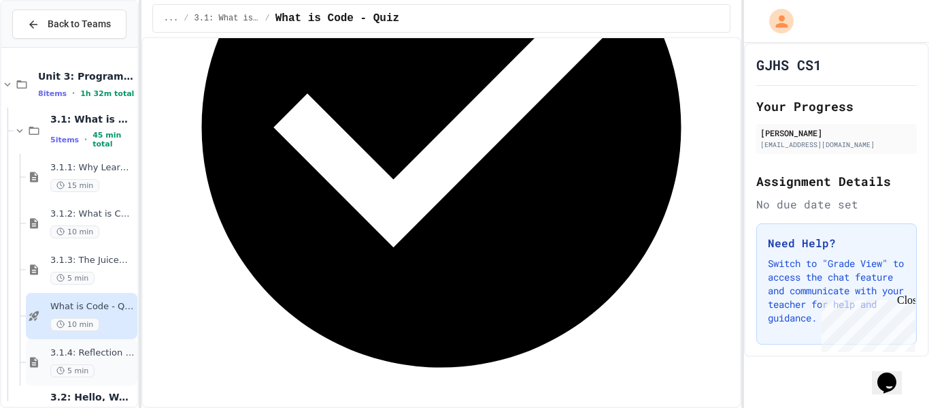
click at [54, 356] on span "3.1.4: Reflection - Evolving Technology" at bounding box center [92, 353] width 84 height 12
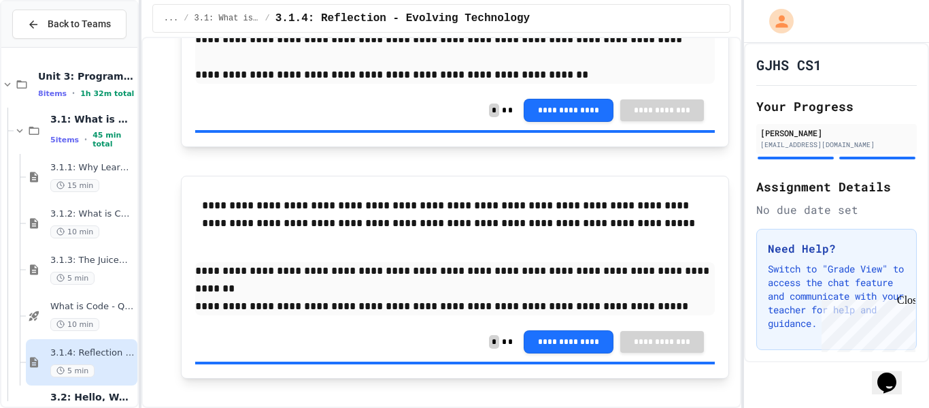
scroll to position [838, 0]
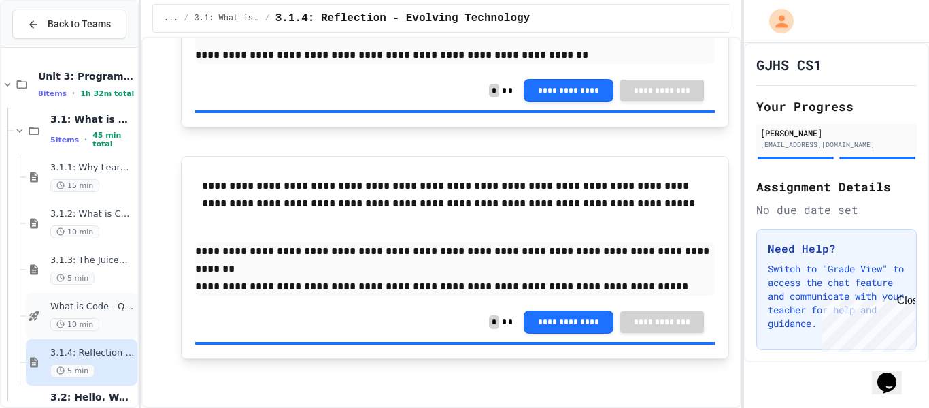
click at [34, 318] on icon at bounding box center [34, 316] width 16 height 12
